Goal: Find specific page/section: Find specific page/section

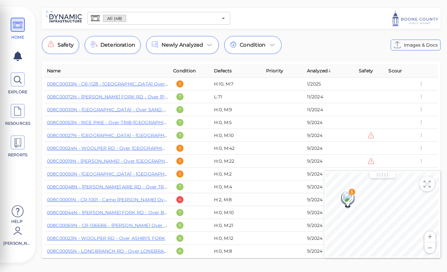
click at [148, 14] on input "text" at bounding box center [171, 18] width 91 height 9
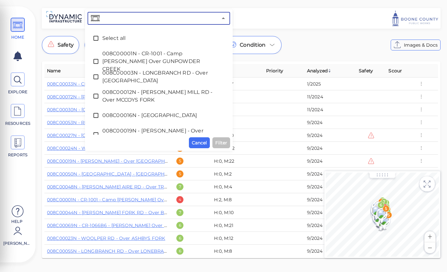
click at [151, 18] on input "text" at bounding box center [159, 18] width 117 height 9
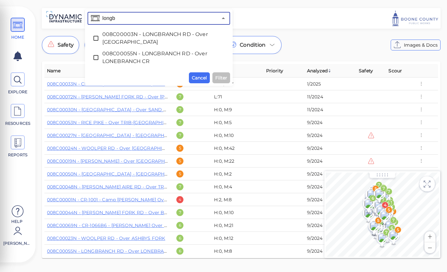
type input "longbr"
click at [144, 39] on span "008C00003N - LONGBRANCH RD - Over FOWLERS CREEK" at bounding box center [158, 38] width 113 height 15
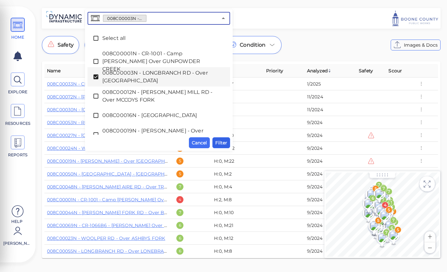
click at [223, 147] on span "Filter" at bounding box center [221, 143] width 12 height 8
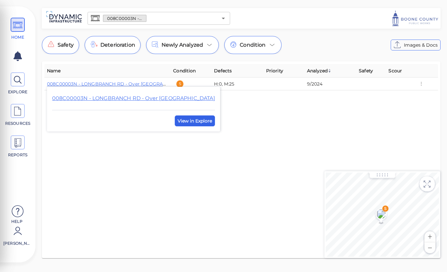
click at [184, 124] on span "View in Explore" at bounding box center [195, 121] width 34 height 8
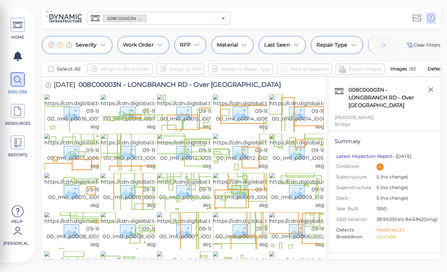
click at [223, 18] on icon "Open" at bounding box center [223, 19] width 3 height 2
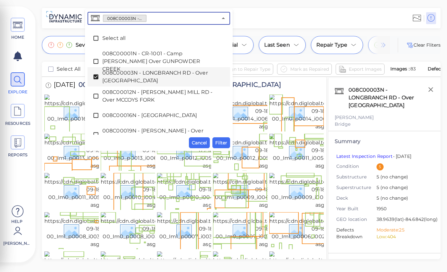
click at [109, 37] on span "Select all" at bounding box center [158, 38] width 113 height 8
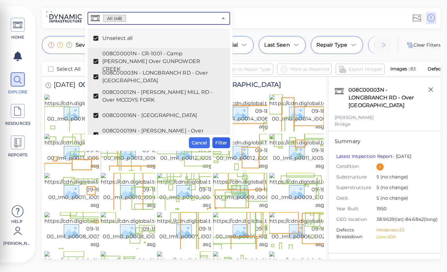
click at [220, 147] on span "Filter" at bounding box center [221, 143] width 12 height 8
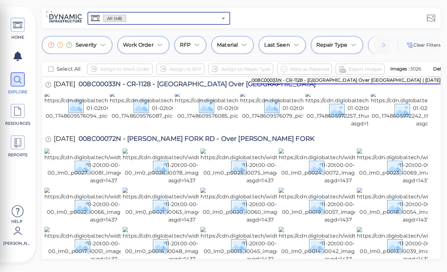
scroll to position [2, 0]
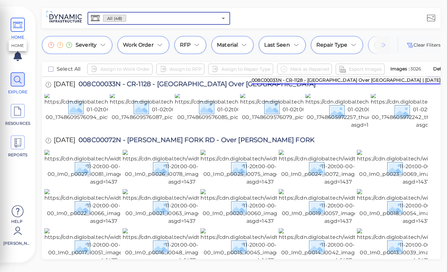
click at [17, 25] on icon at bounding box center [18, 25] width 10 height 14
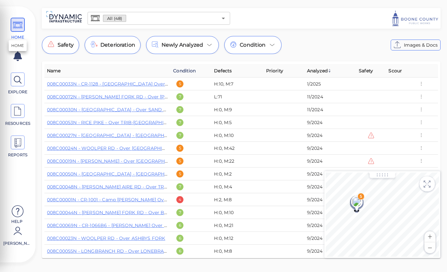
click at [187, 71] on span "Condition" at bounding box center [184, 71] width 23 height 8
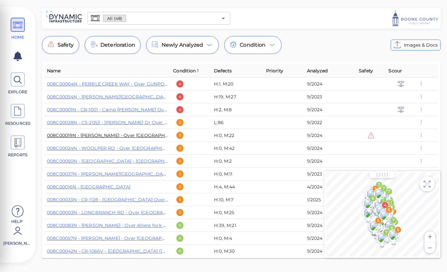
click at [126, 138] on link "008C00019N - BENDER RD - Over BIG BONE CREEK" at bounding box center [116, 136] width 139 height 6
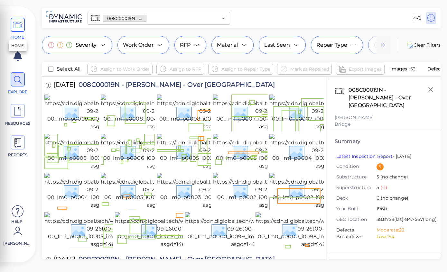
click at [17, 25] on icon at bounding box center [18, 25] width 10 height 14
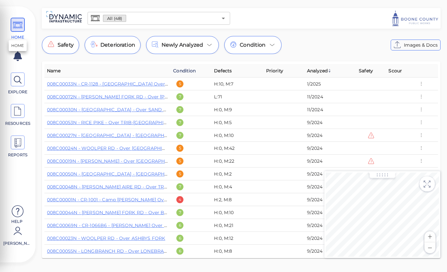
click at [183, 71] on span "Condition" at bounding box center [184, 71] width 23 height 8
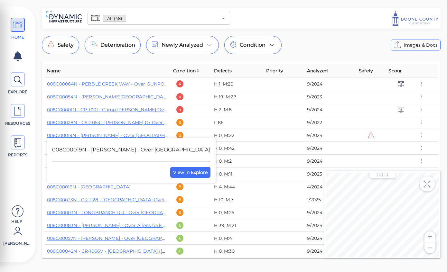
click at [132, 152] on link "008C00019N - BENDER RD - Over BIG BONE CREEK" at bounding box center [131, 150] width 158 height 6
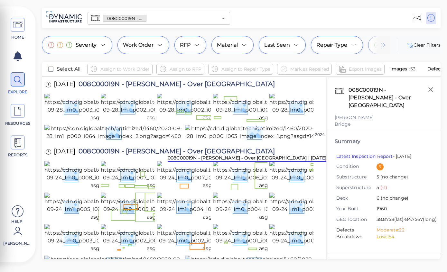
scroll to position [246, 0]
click at [15, 27] on icon at bounding box center [18, 25] width 10 height 14
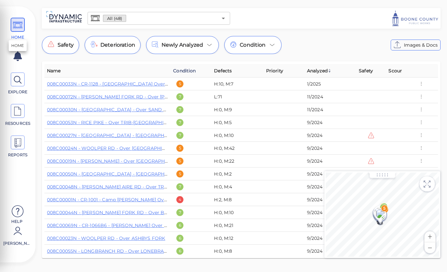
click at [178, 70] on span "Condition" at bounding box center [184, 71] width 23 height 8
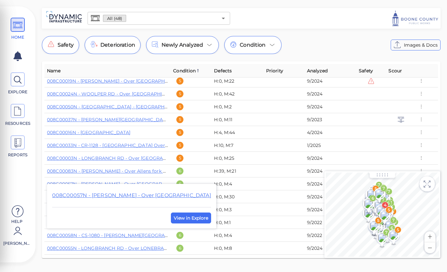
scroll to position [57, 0]
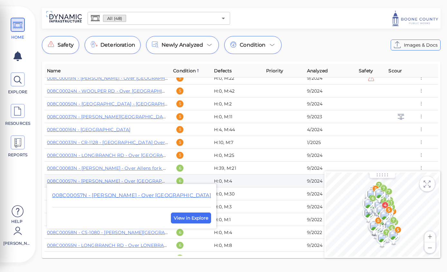
click at [335, 44] on div at bounding box center [223, 136] width 447 height 272
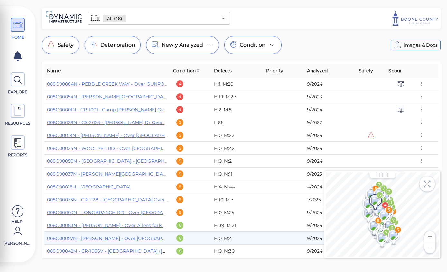
scroll to position [0, 0]
